Goal: Information Seeking & Learning: Learn about a topic

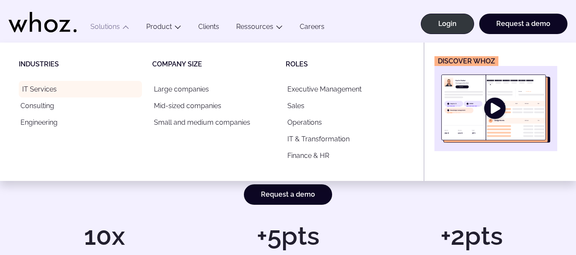
click at [38, 88] on link "IT Services" at bounding box center [80, 89] width 123 height 17
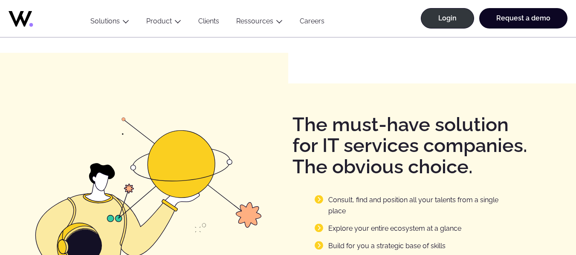
scroll to position [1006, 0]
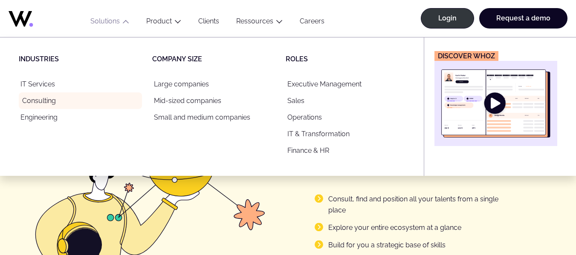
click at [44, 102] on link "Consulting" at bounding box center [80, 101] width 123 height 17
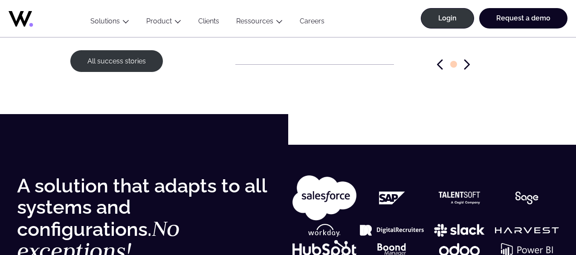
scroll to position [1467, 0]
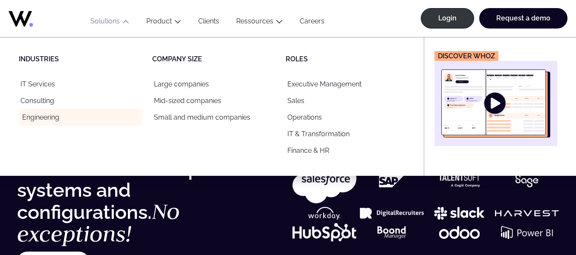
click at [38, 118] on link "Engineering" at bounding box center [80, 117] width 123 height 17
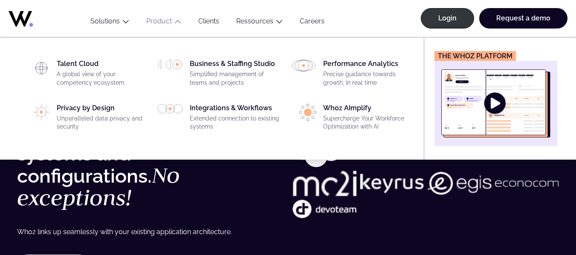
scroll to position [1518, 0]
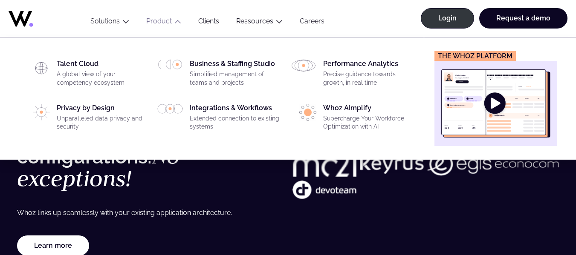
click at [151, 20] on link "Product" at bounding box center [159, 21] width 26 height 8
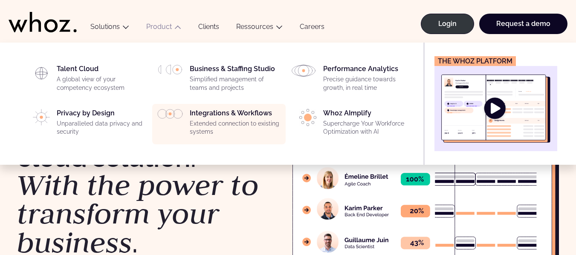
click at [216, 114] on div "Integrations & Workflows Extended connection to existing systems" at bounding box center [235, 124] width 90 height 31
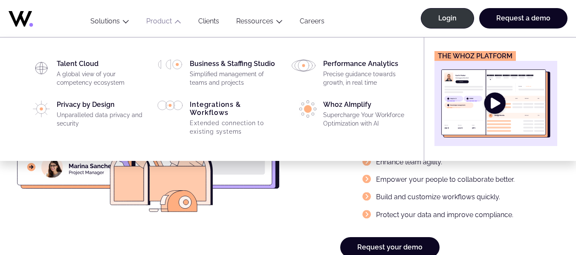
scroll to position [1364, 0]
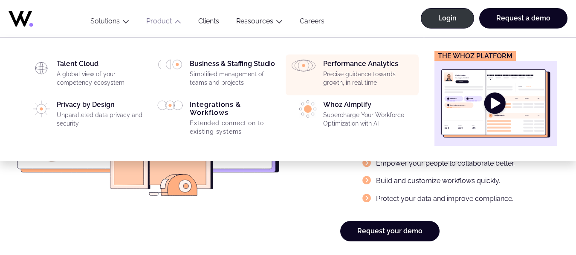
click at [357, 68] on div "Performance Analytics Precise guidance towards growth, in real time" at bounding box center [368, 75] width 90 height 31
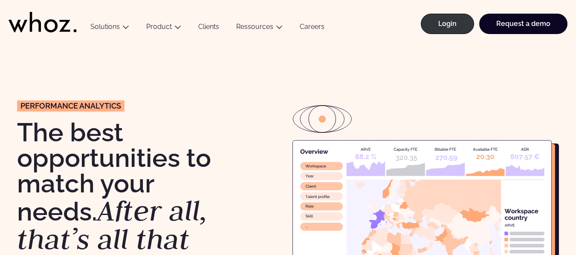
click at [3, 180] on div "Performance analyTICs The best opportunities to match your needs. After all, th…" at bounding box center [288, 217] width 576 height 348
